Goal: Navigation & Orientation: Find specific page/section

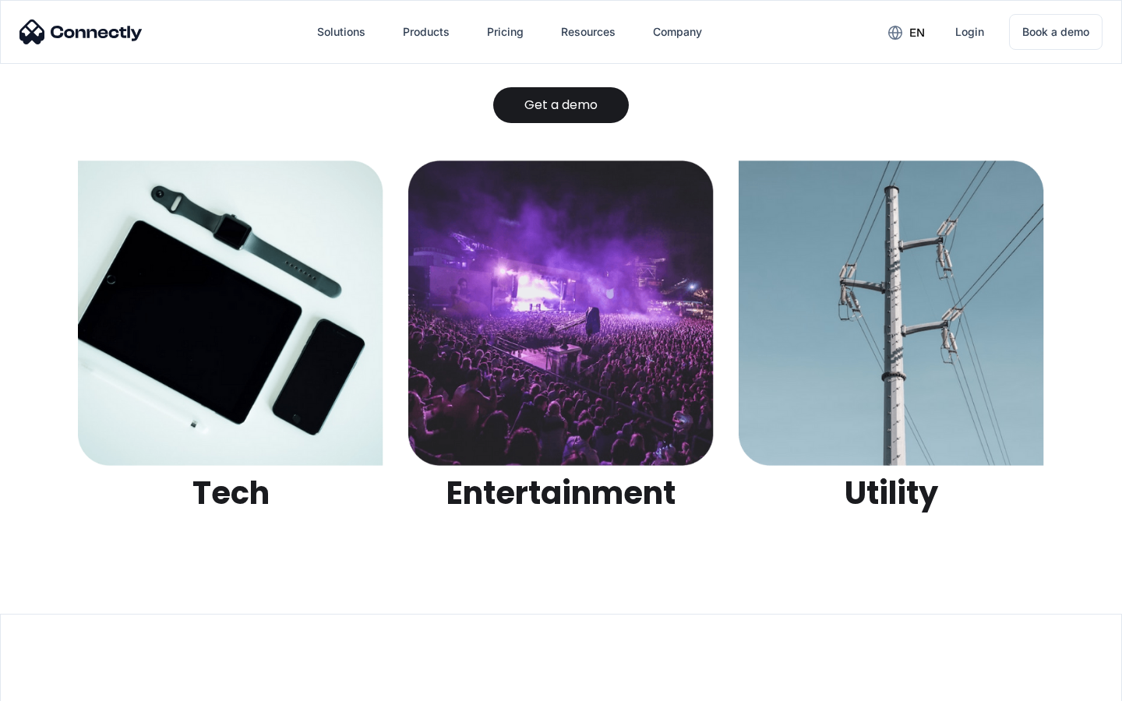
scroll to position [4917, 0]
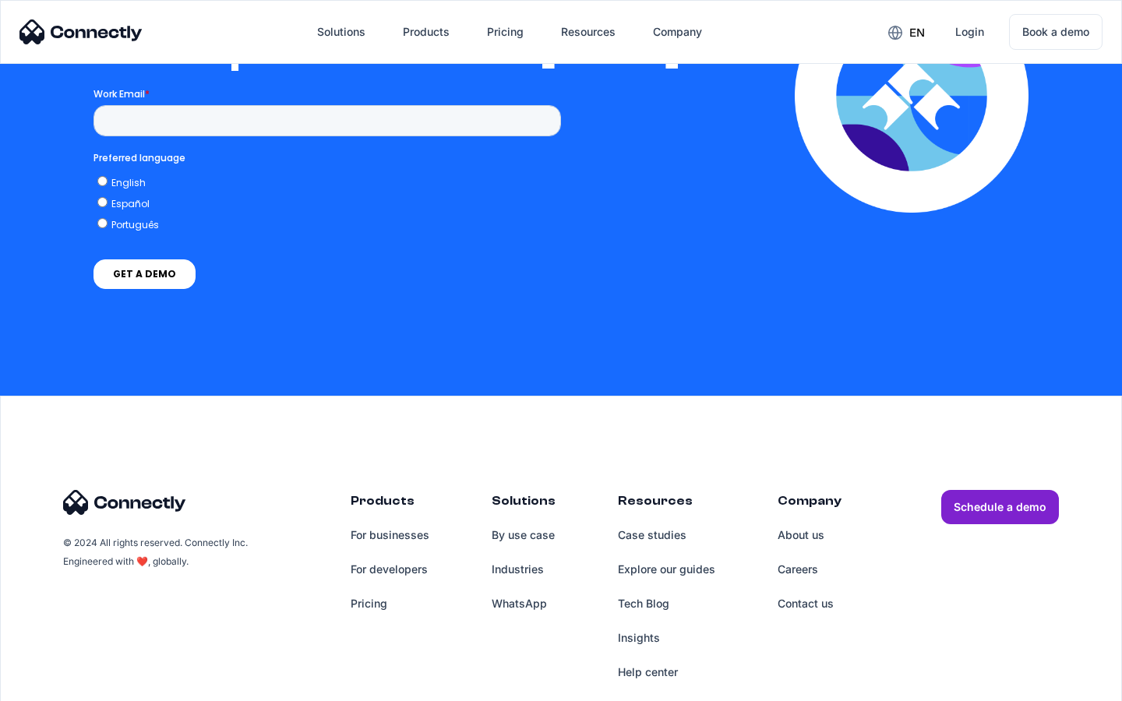
scroll to position [3407, 0]
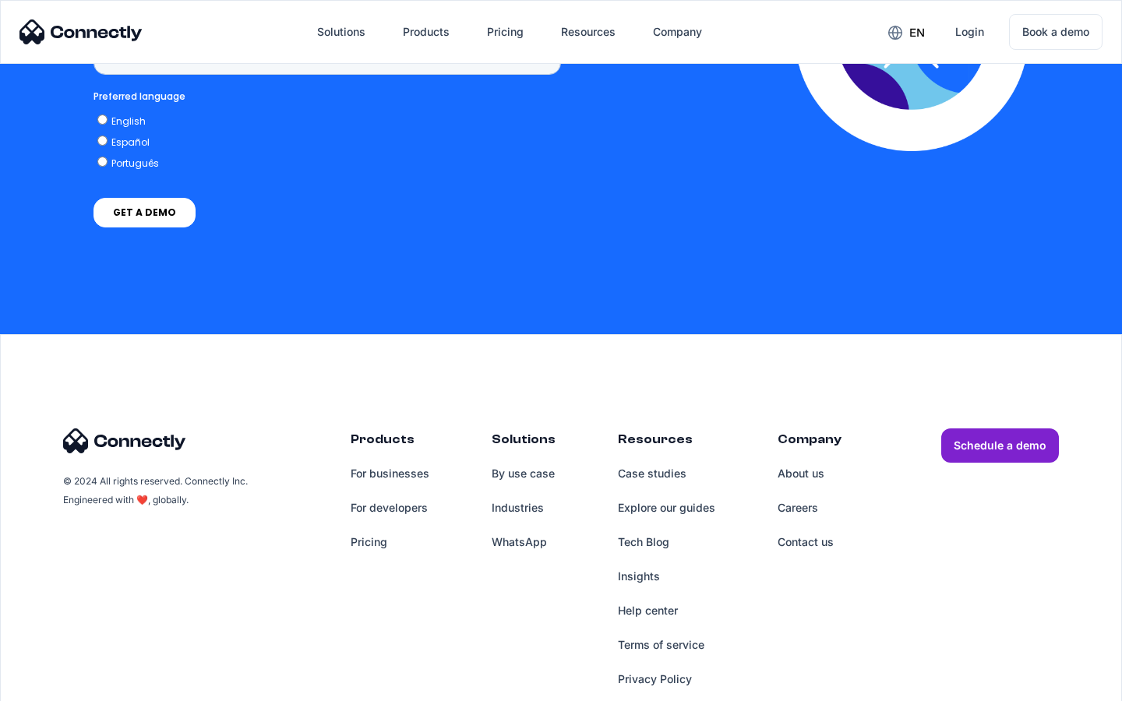
scroll to position [1167, 0]
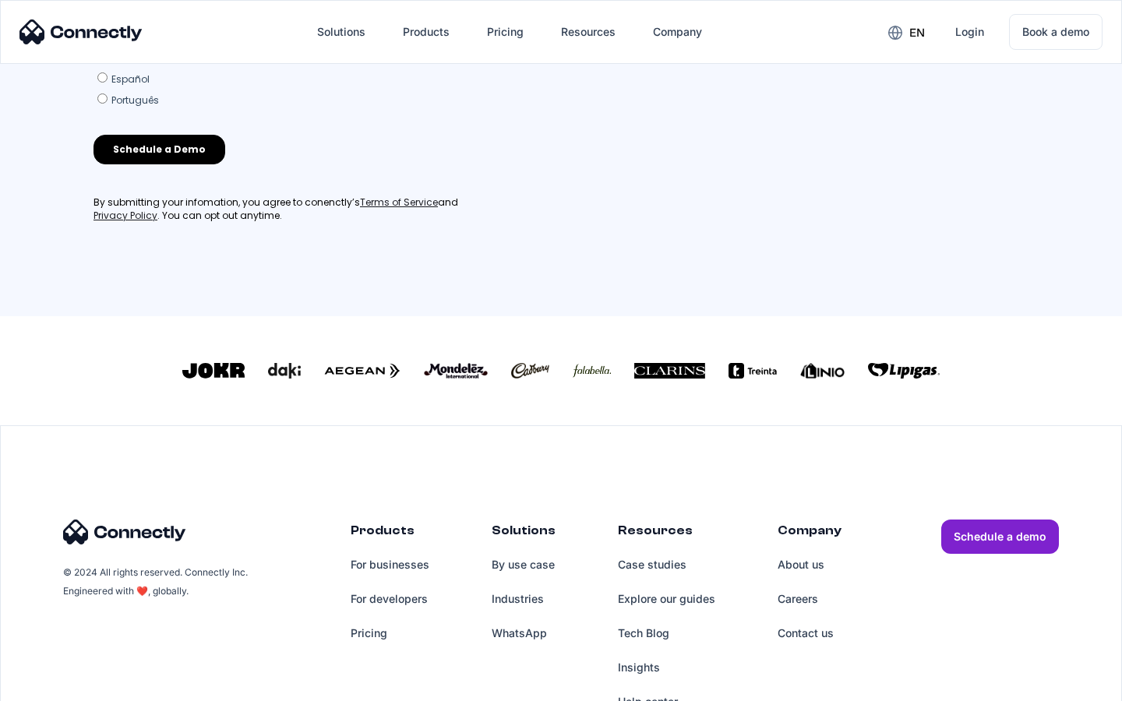
scroll to position [669, 0]
